Goal: Task Accomplishment & Management: Use online tool/utility

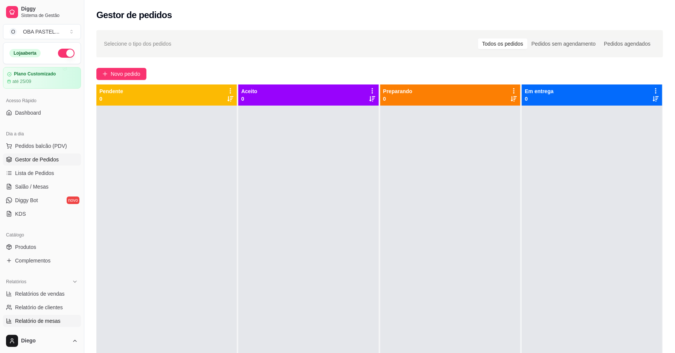
scroll to position [21, 0]
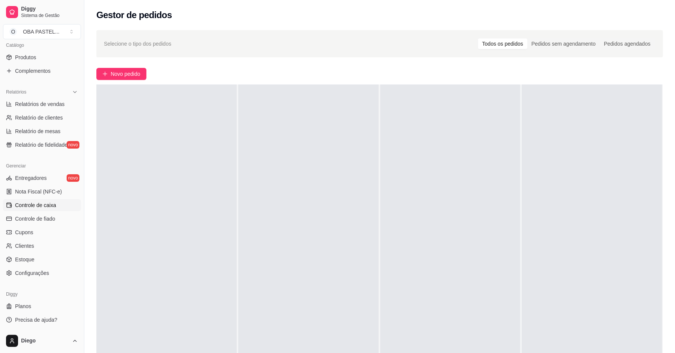
click at [49, 205] on span "Controle de caixa" at bounding box center [35, 205] width 41 height 8
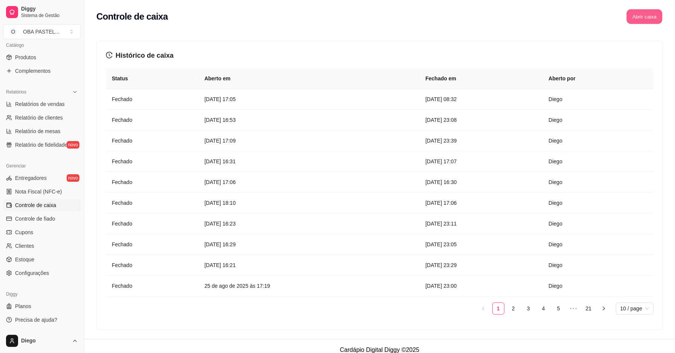
click at [645, 12] on button "Abrir caixa" at bounding box center [645, 16] width 36 height 15
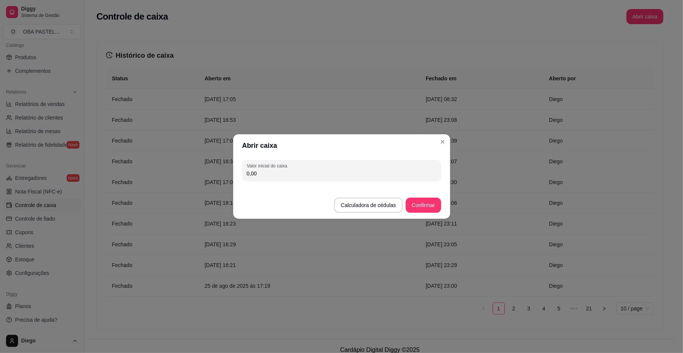
drag, startPoint x: 304, startPoint y: 121, endPoint x: 292, endPoint y: 128, distance: 14.0
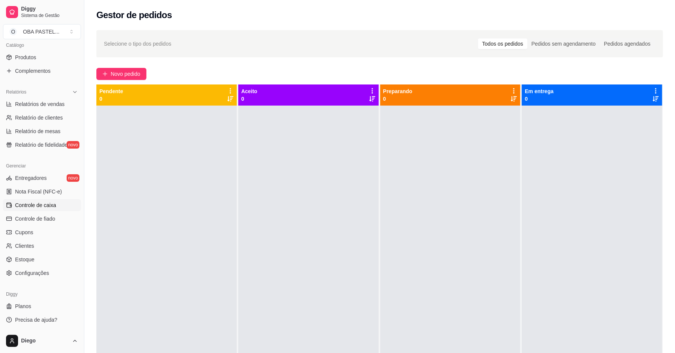
click at [58, 200] on link "Controle de caixa" at bounding box center [42, 205] width 78 height 12
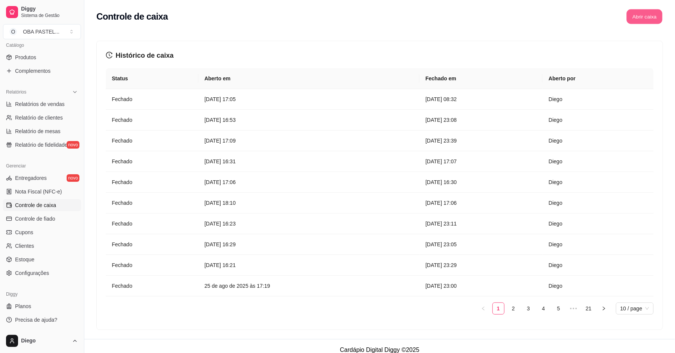
click at [648, 15] on button "Abrir caixa" at bounding box center [645, 16] width 36 height 15
click at [635, 14] on button "Abrir caixa" at bounding box center [644, 16] width 37 height 15
click at [639, 17] on button "Abrir caixa" at bounding box center [645, 16] width 36 height 15
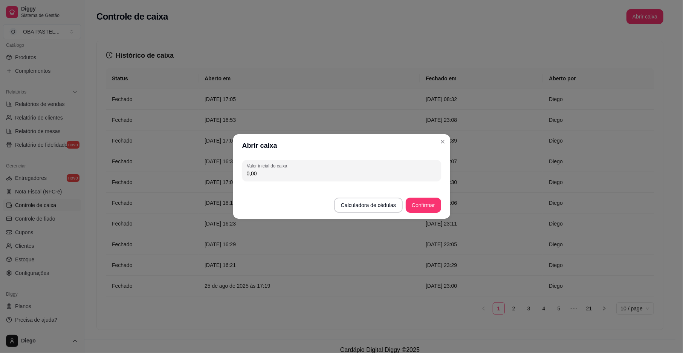
click at [0, 39] on div "Diggy Sistema de Gestão O OBA PASTEL ..." at bounding box center [42, 21] width 84 height 42
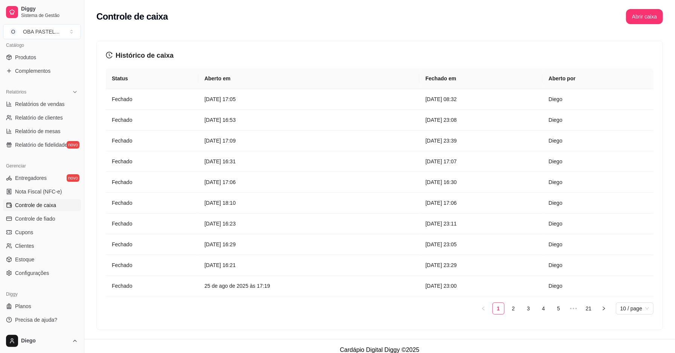
click at [0, 27] on div "Diggy Sistema de Gestão O OBA PASTEL ..." at bounding box center [42, 21] width 84 height 42
click at [44, 204] on span "Controle de caixa" at bounding box center [35, 205] width 41 height 8
drag, startPoint x: 47, startPoint y: 195, endPoint x: 44, endPoint y: 200, distance: 5.4
click at [46, 196] on link "Nota Fiscal (NFC-e)" at bounding box center [42, 191] width 78 height 12
click at [46, 197] on link "Nota Fiscal (NFC-e)" at bounding box center [42, 191] width 78 height 12
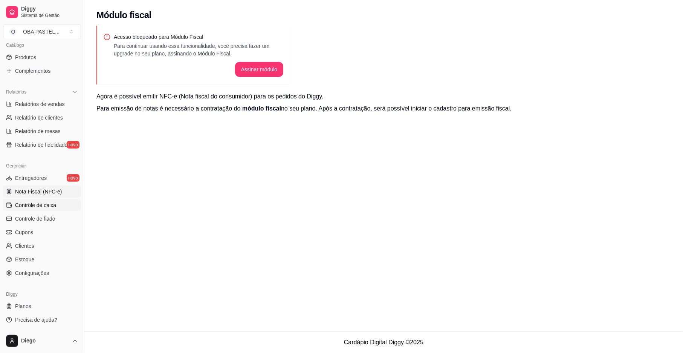
click at [44, 201] on span "Controle de caixa" at bounding box center [35, 205] width 41 height 8
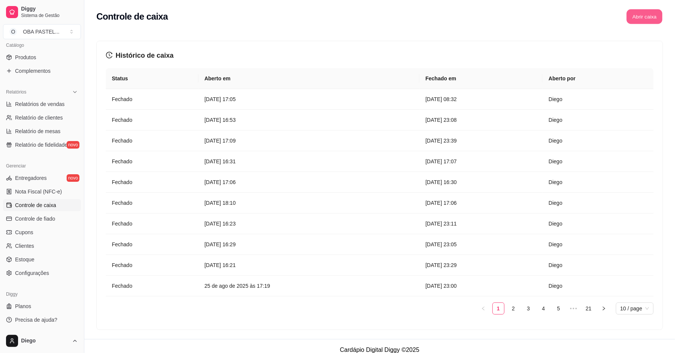
click at [639, 17] on button "Abrir caixa" at bounding box center [645, 16] width 36 height 15
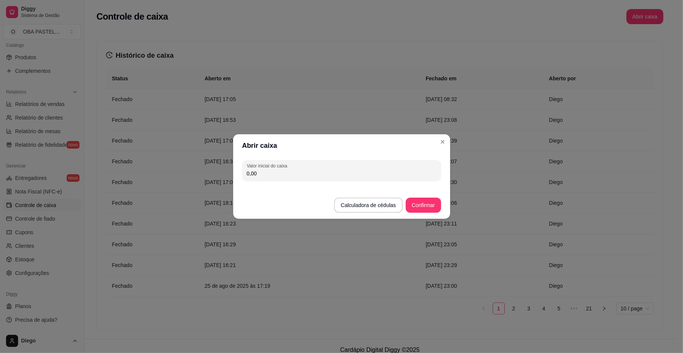
click at [258, 170] on input "0,00" at bounding box center [342, 173] width 190 height 8
type input "5,50"
click at [426, 202] on button "Confirmar" at bounding box center [423, 204] width 35 height 15
